Goal: Task Accomplishment & Management: Use online tool/utility

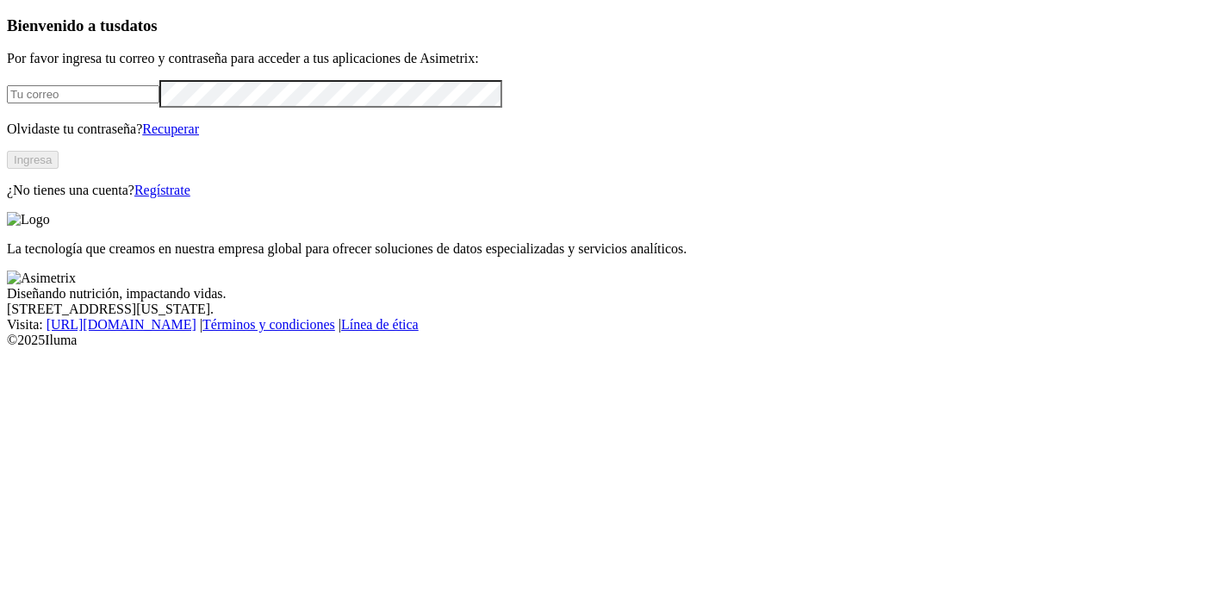
click at [159, 103] on input "email" at bounding box center [83, 94] width 153 height 18
paste input "[PERSON_NAME][EMAIL_ADDRESS][PERSON_NAME][DOMAIN_NAME]"
type input "[PERSON_NAME][EMAIL_ADDRESS][PERSON_NAME][DOMAIN_NAME]"
click at [100, 137] on p "Olvidaste tu contraseña? Recuperar" at bounding box center [612, 129] width 1211 height 16
click at [59, 169] on button "Ingresa" at bounding box center [33, 160] width 52 height 18
